Goal: Task Accomplishment & Management: Manage account settings

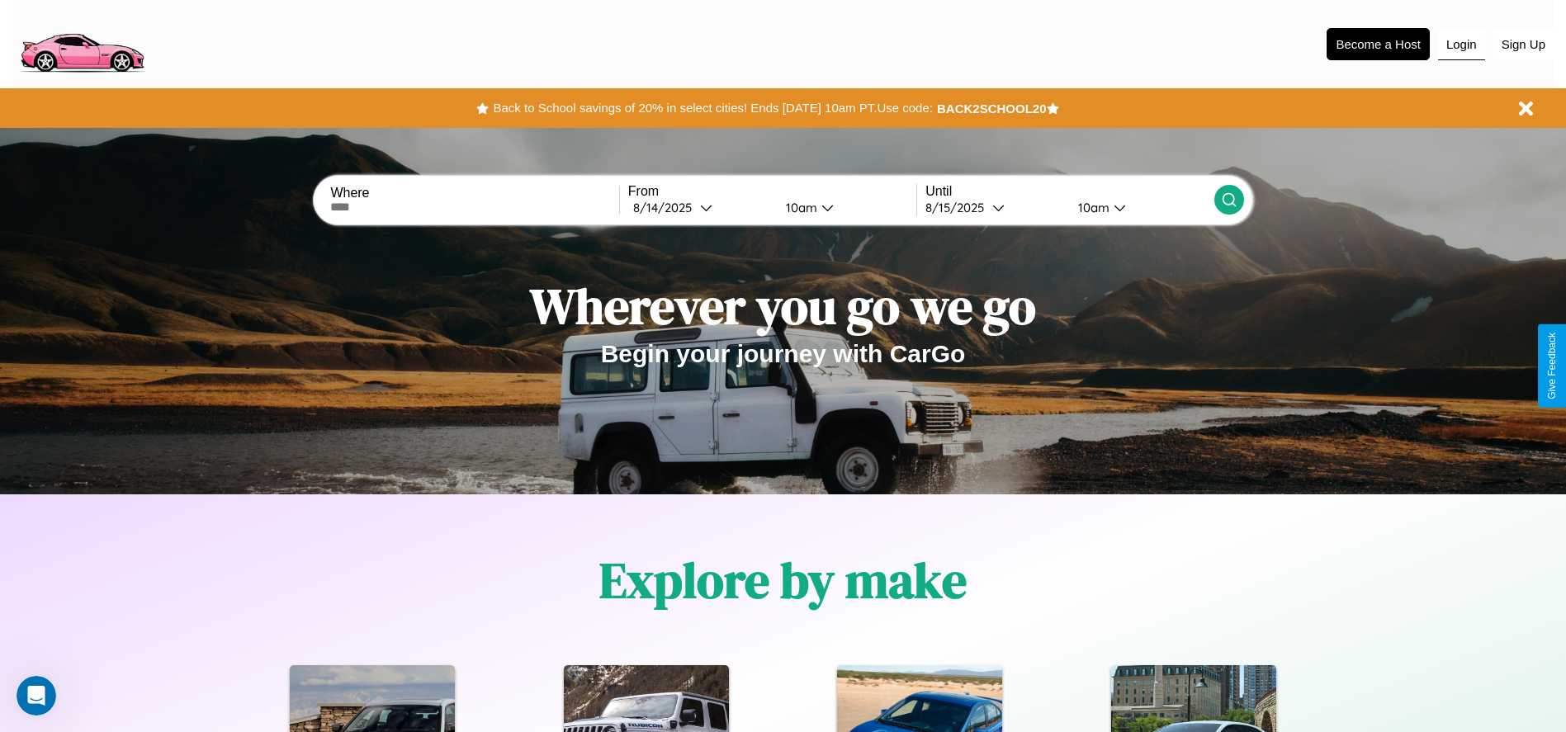
click at [1461, 44] on button "Login" at bounding box center [1461, 44] width 47 height 31
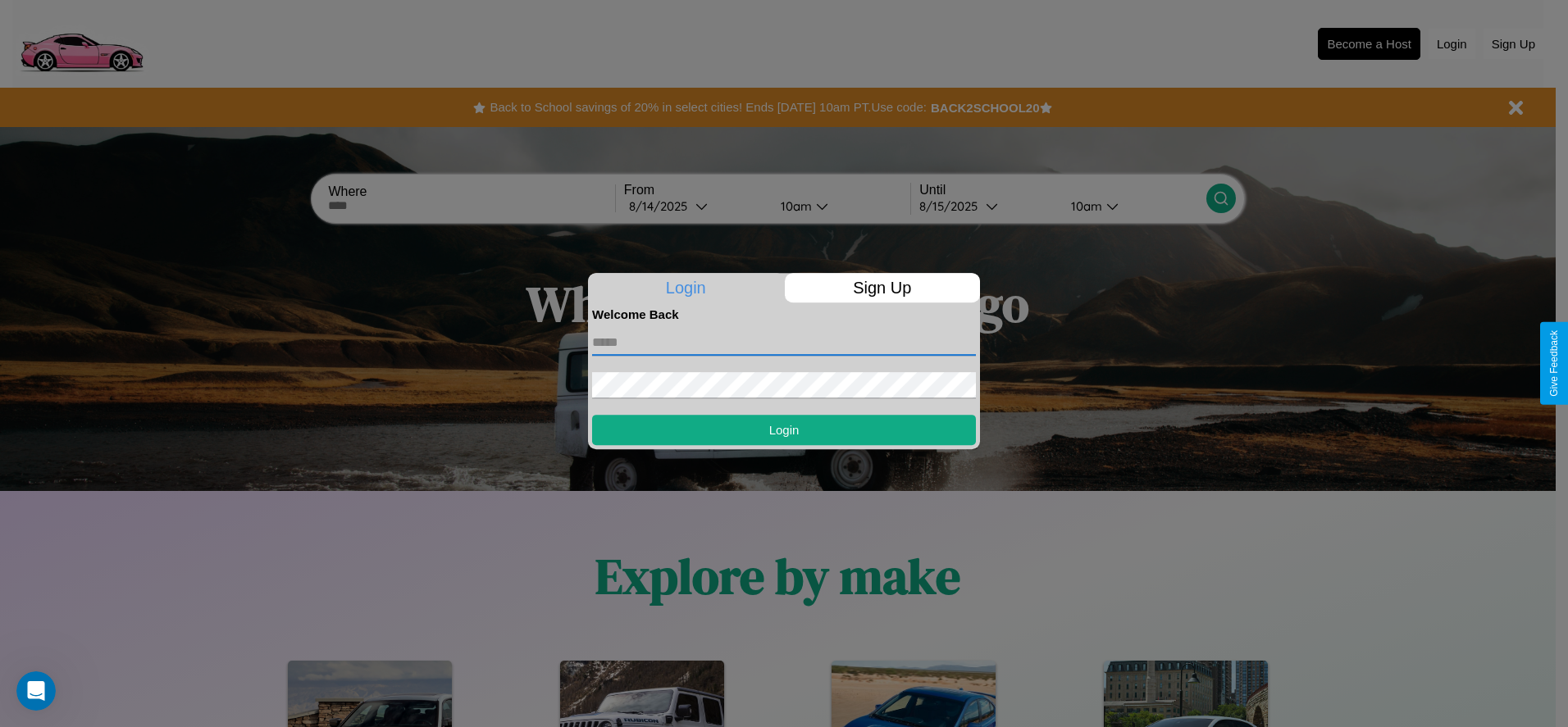
click at [784, 342] on input "text" at bounding box center [784, 343] width 383 height 26
type input "**********"
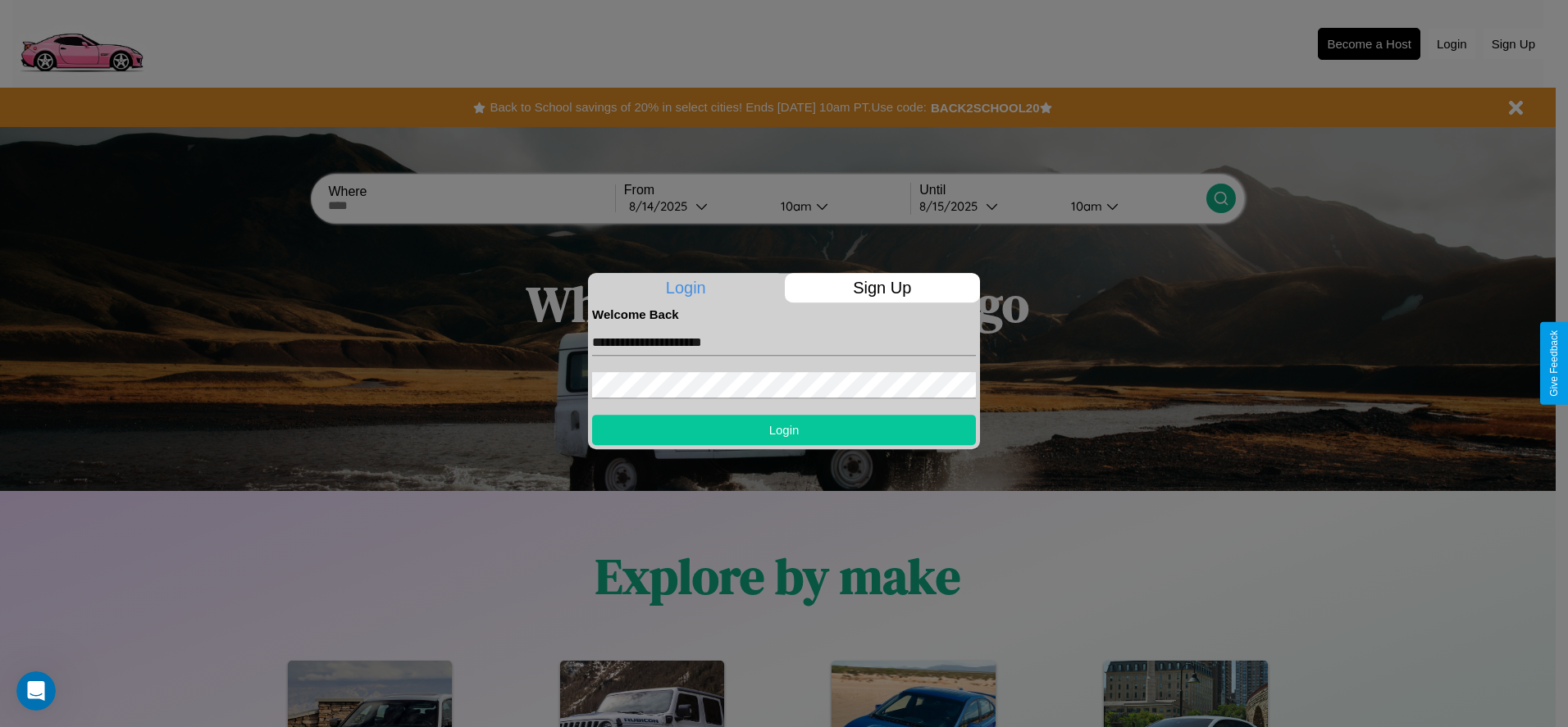
click at [784, 430] on button "Login" at bounding box center [784, 430] width 383 height 31
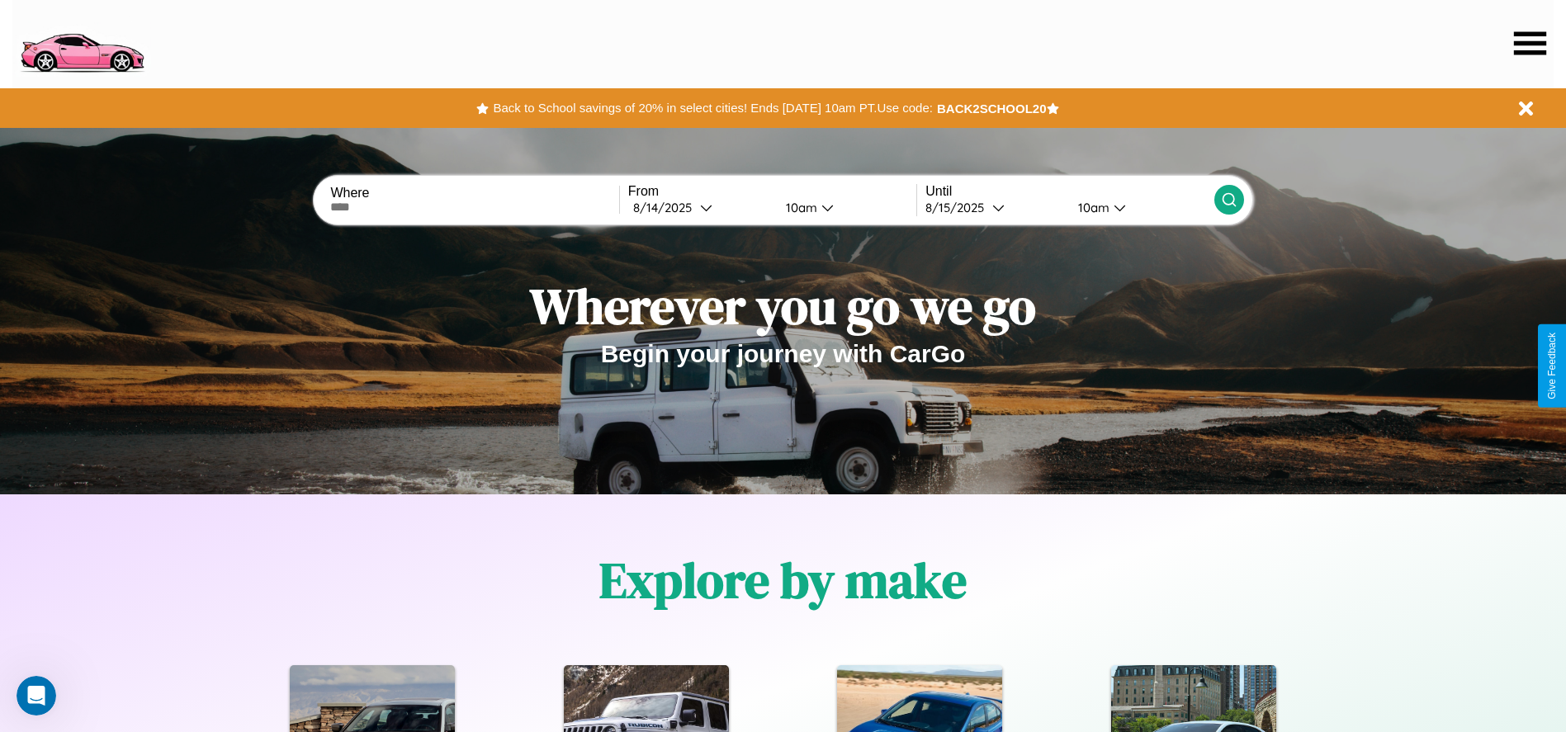
click at [1530, 43] on icon at bounding box center [1530, 42] width 32 height 23
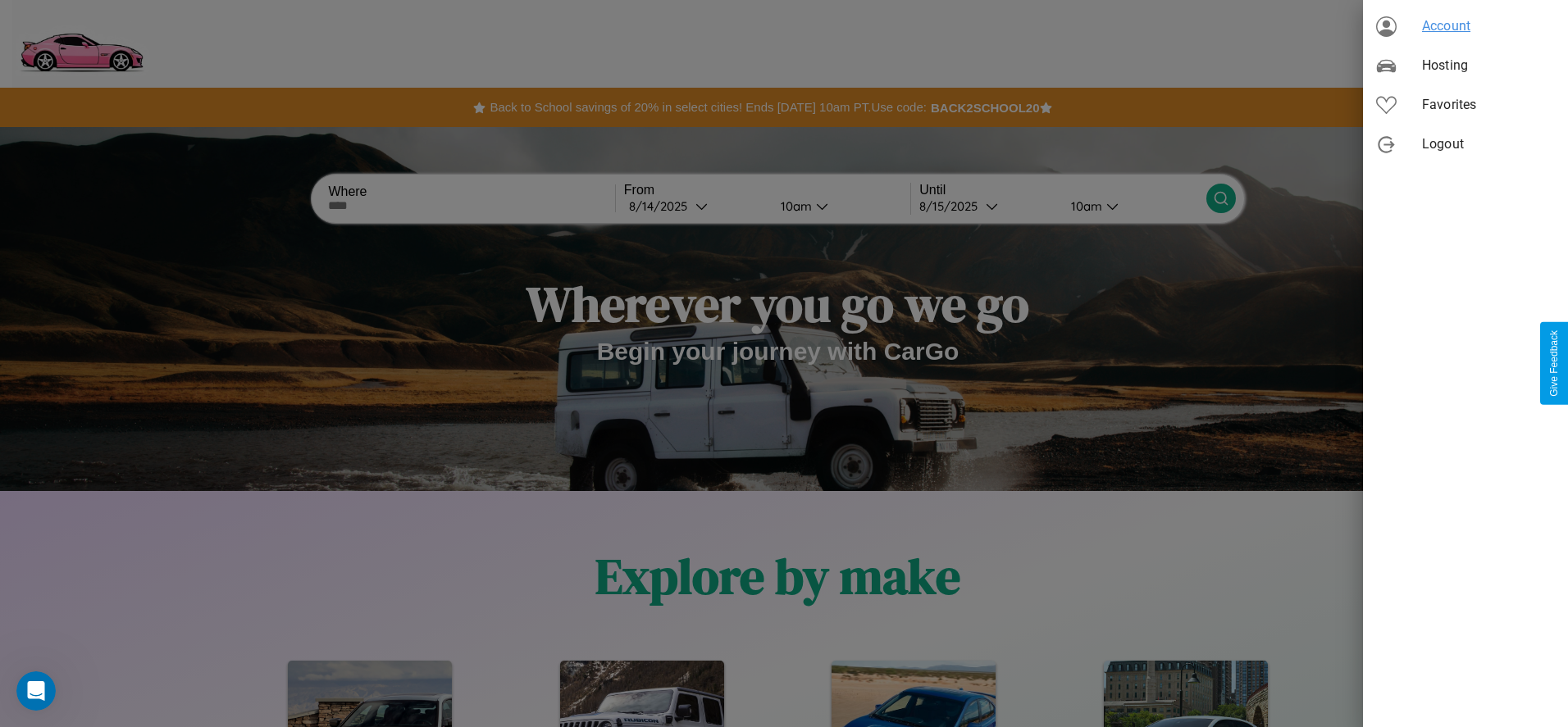
click at [1465, 26] on span "Account" at bounding box center [1489, 27] width 133 height 20
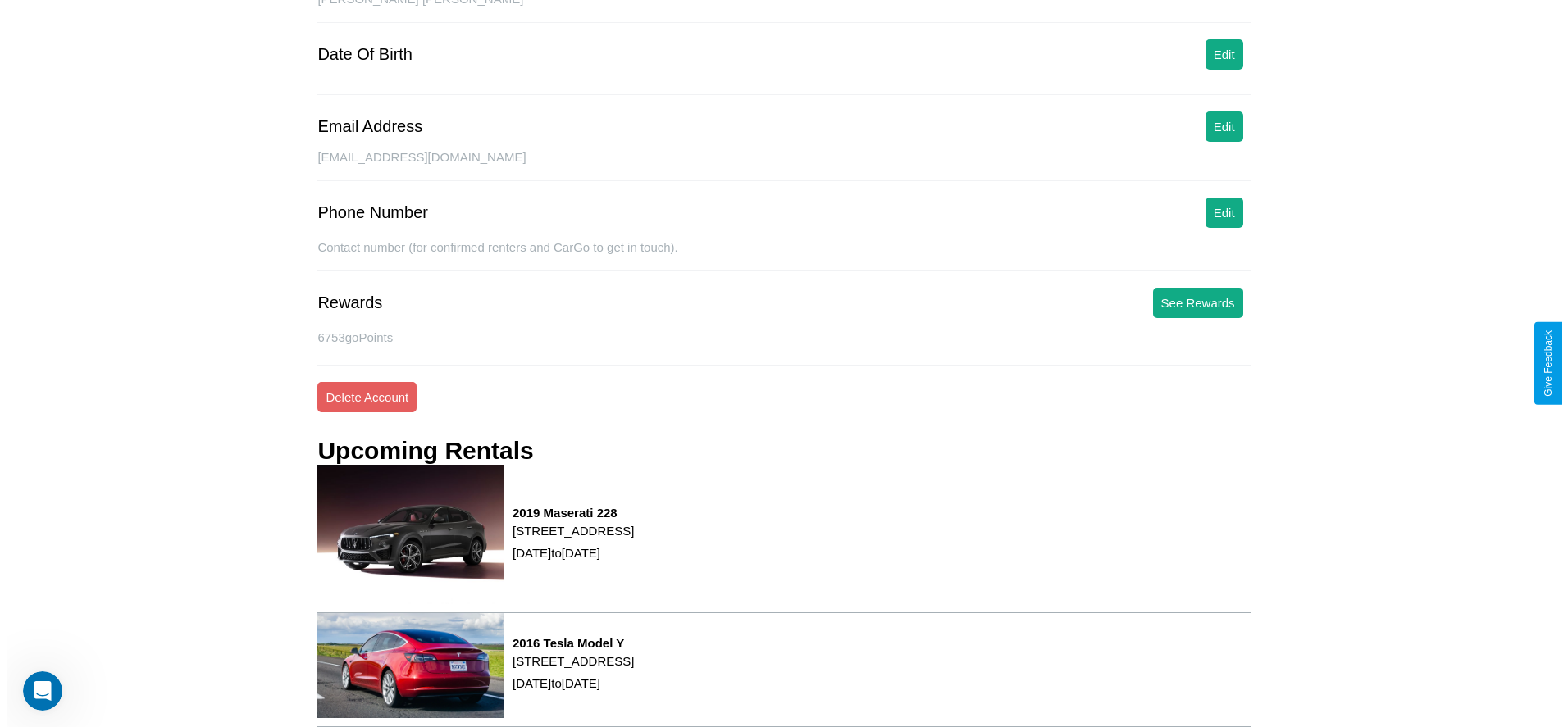
scroll to position [221, 0]
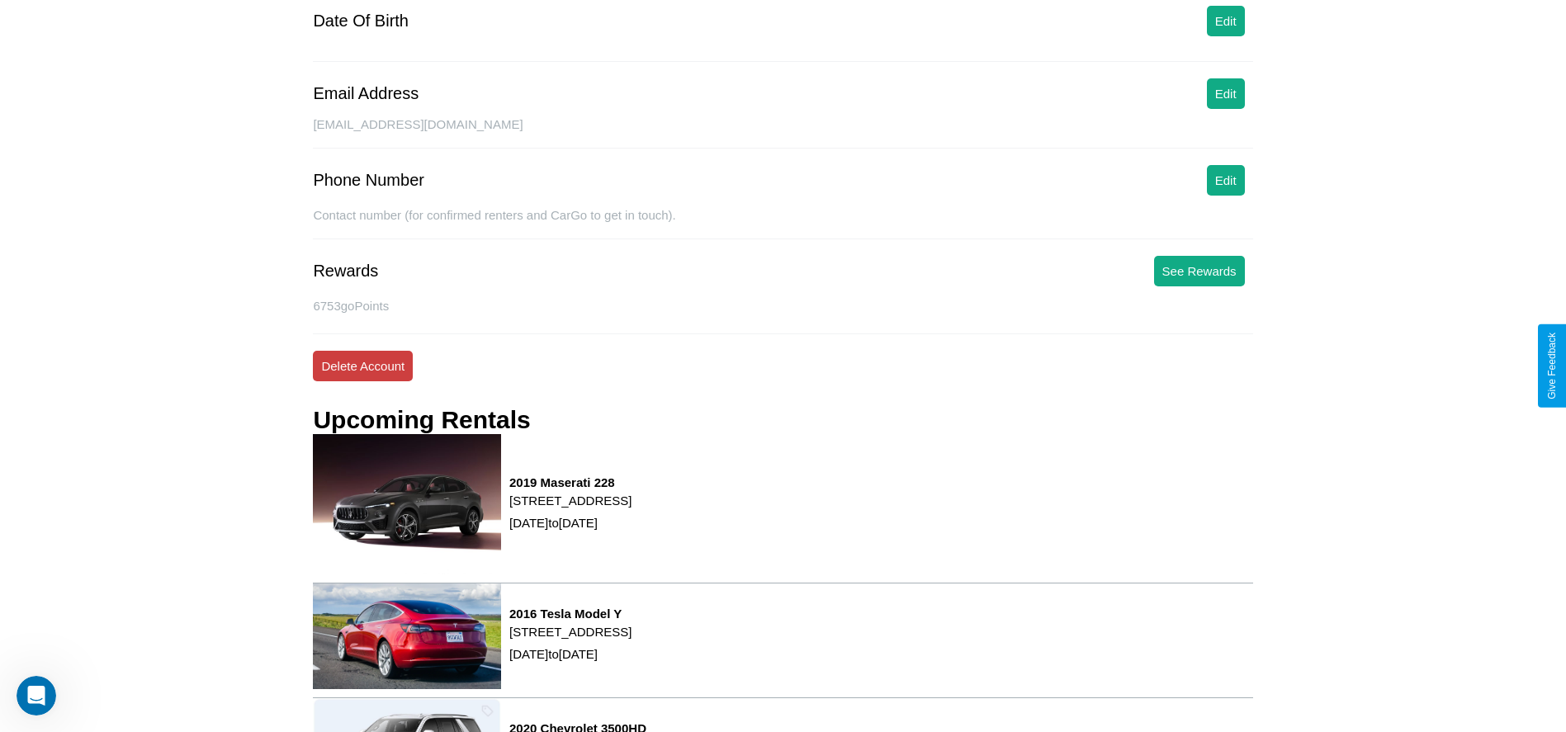
click at [362, 366] on button "Delete Account" at bounding box center [363, 366] width 100 height 31
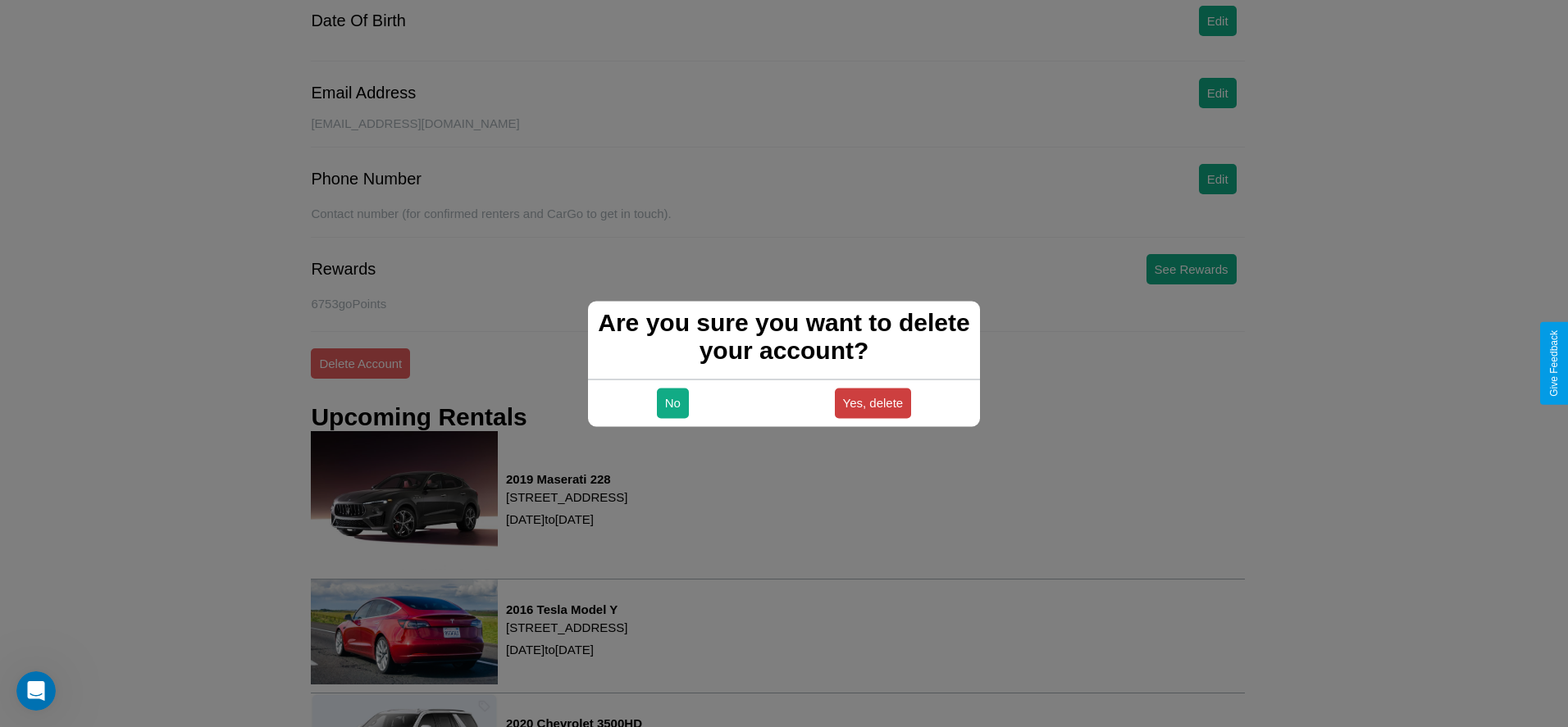
click at [872, 402] on button "Yes, delete" at bounding box center [873, 403] width 77 height 31
